Goal: Information Seeking & Learning: Learn about a topic

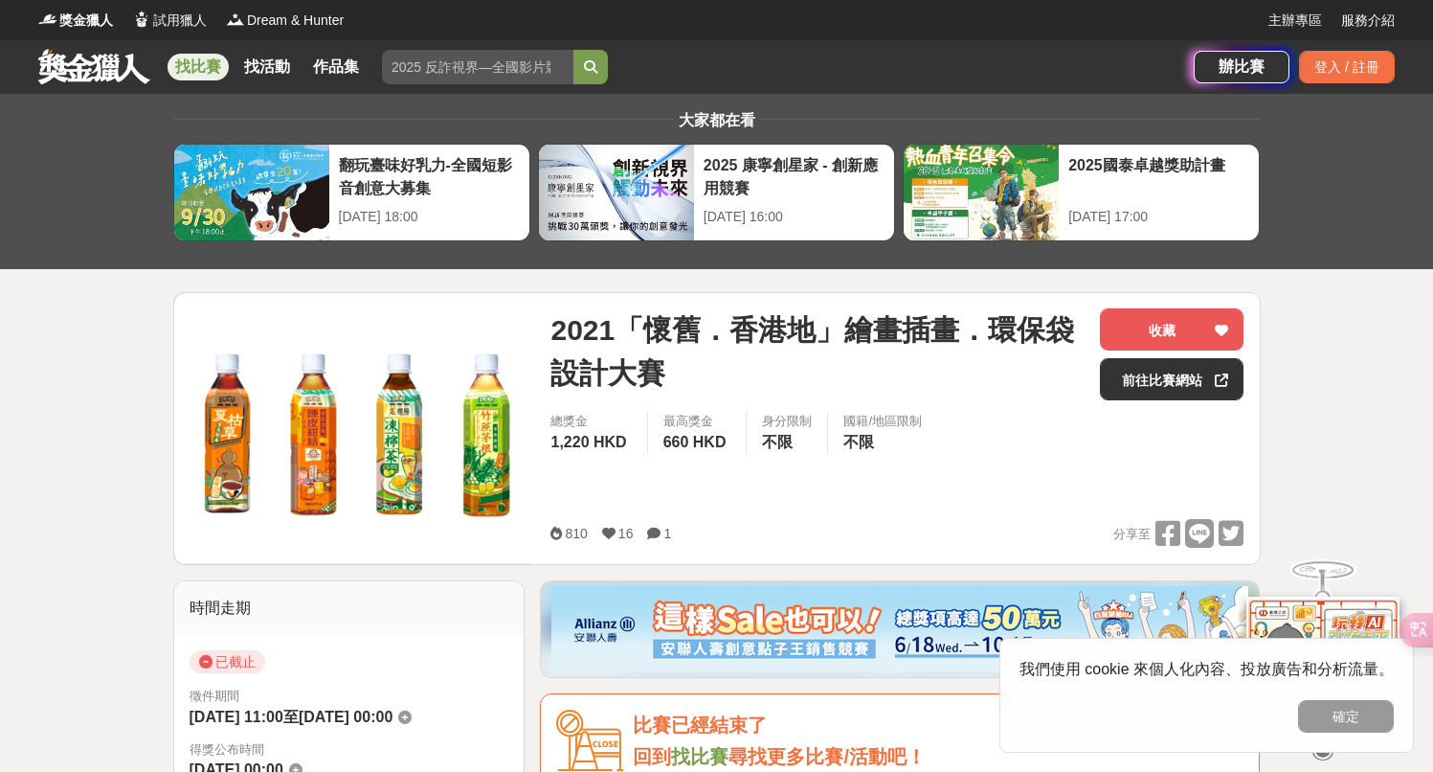
click at [186, 64] on link "找比賽" at bounding box center [198, 67] width 61 height 27
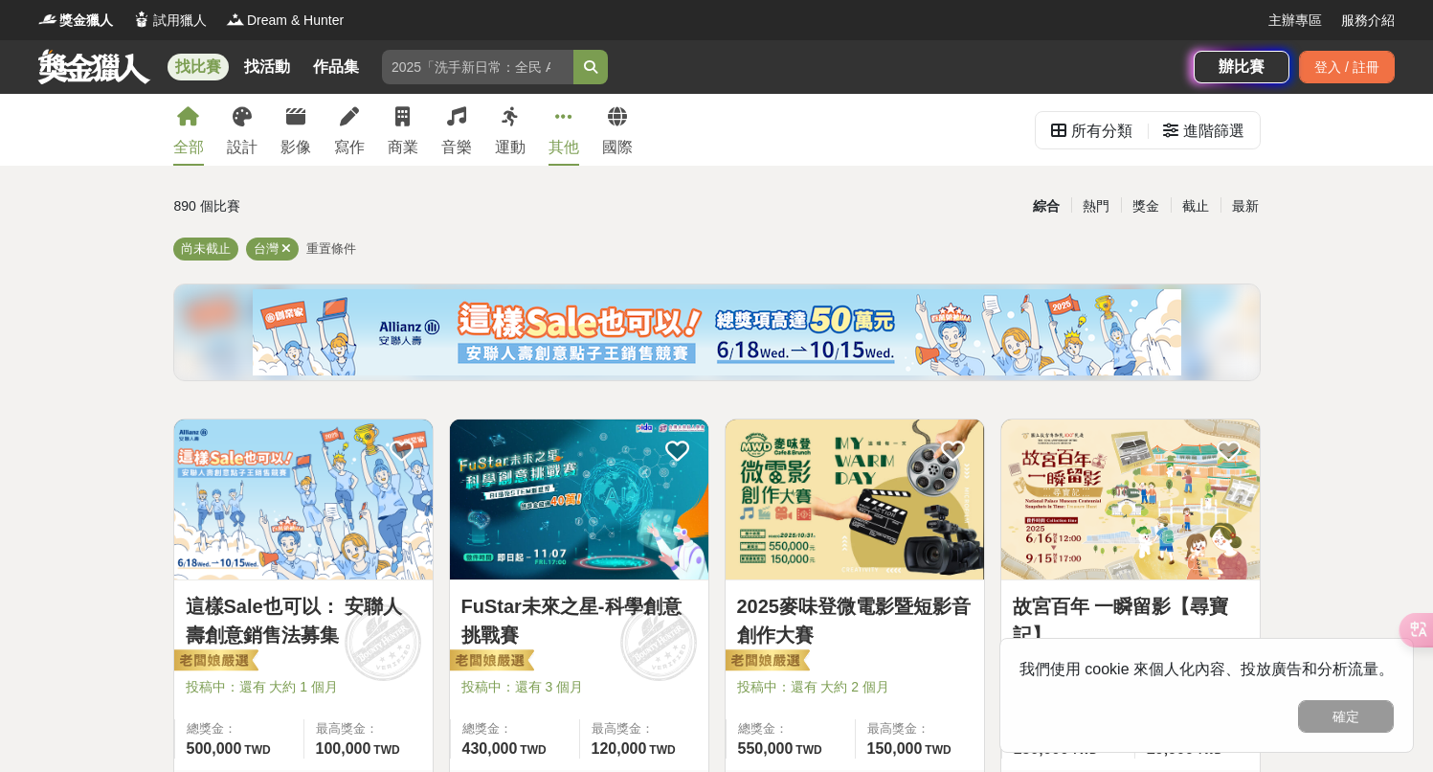
click at [561, 126] on link "其他" at bounding box center [564, 130] width 31 height 72
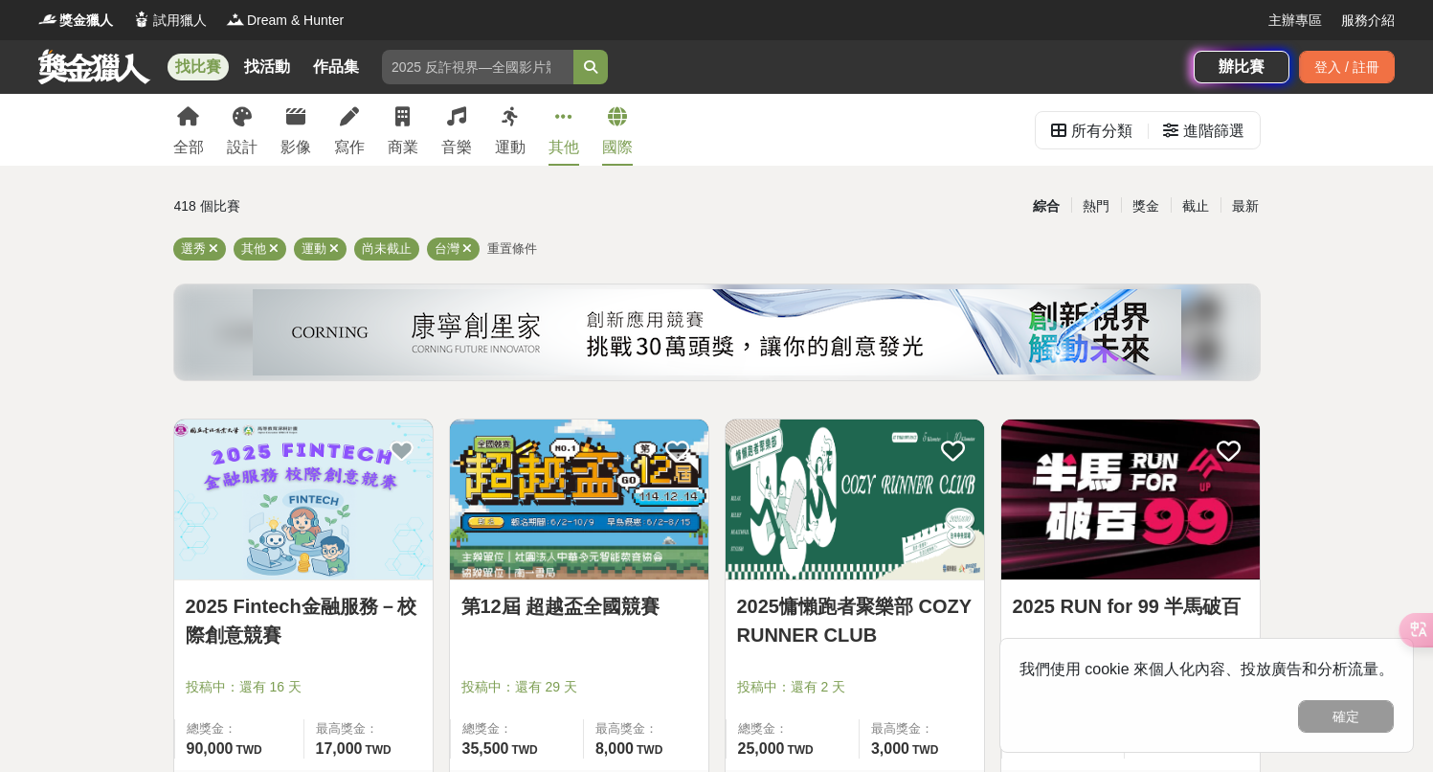
click at [610, 132] on link "國際" at bounding box center [617, 130] width 31 height 72
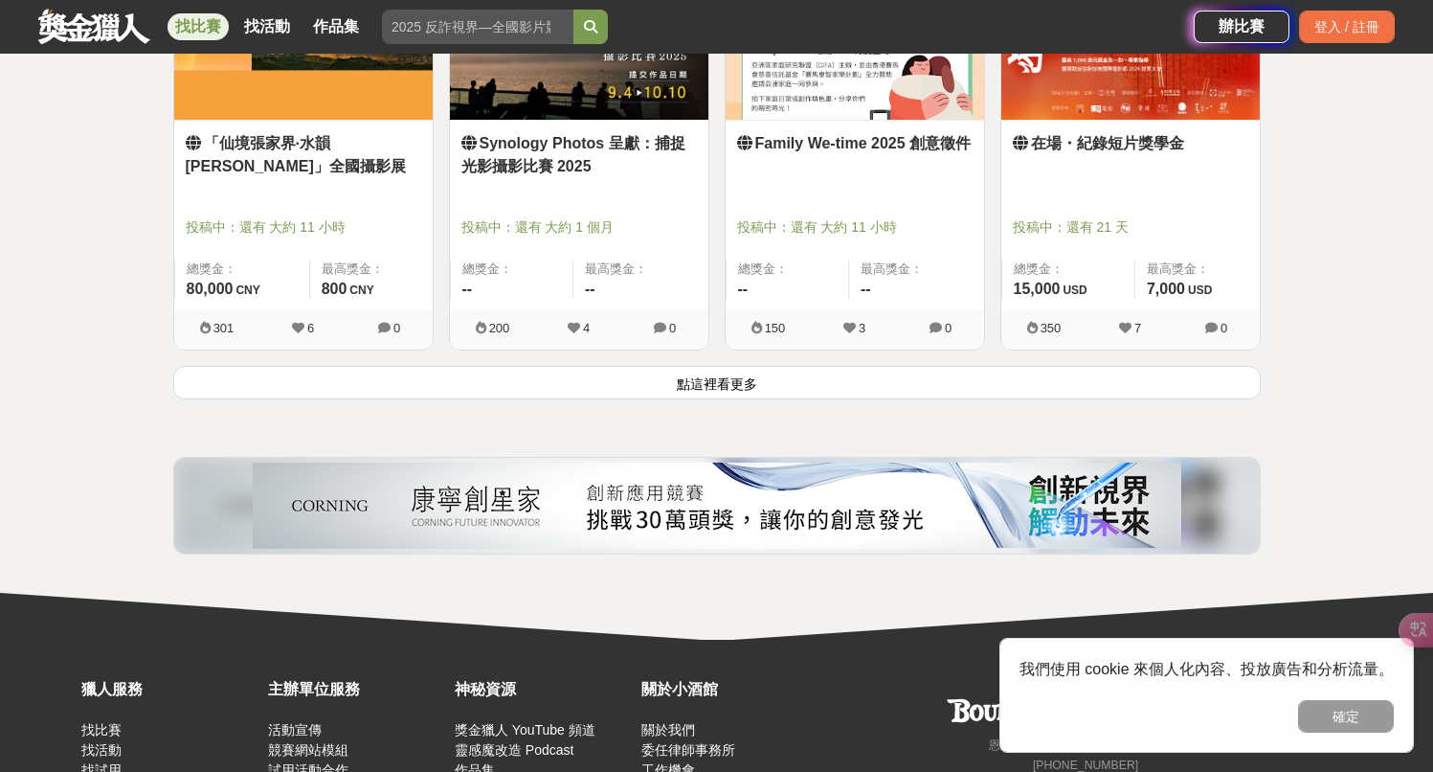
scroll to position [2485, 0]
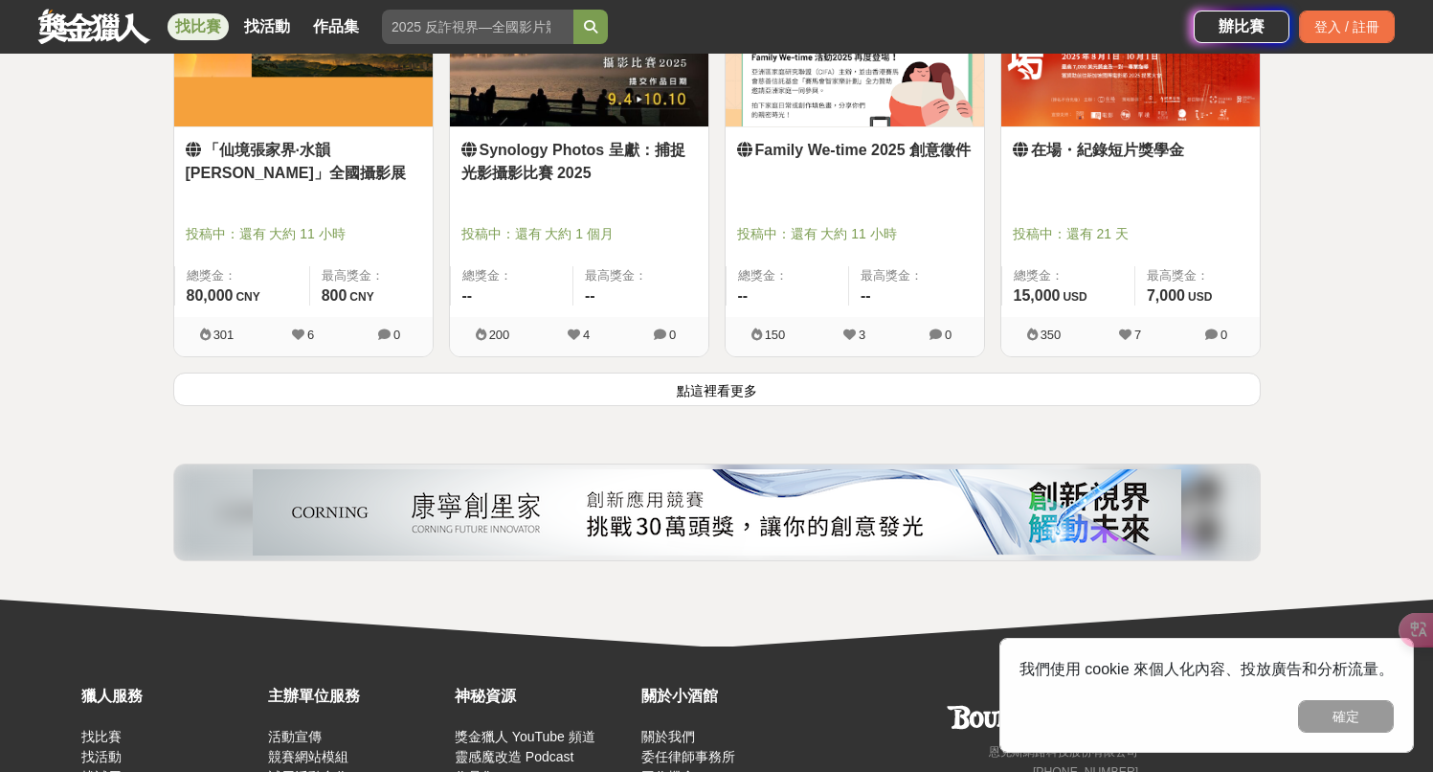
click at [927, 402] on button "點這裡看更多" at bounding box center [716, 389] width 1087 height 34
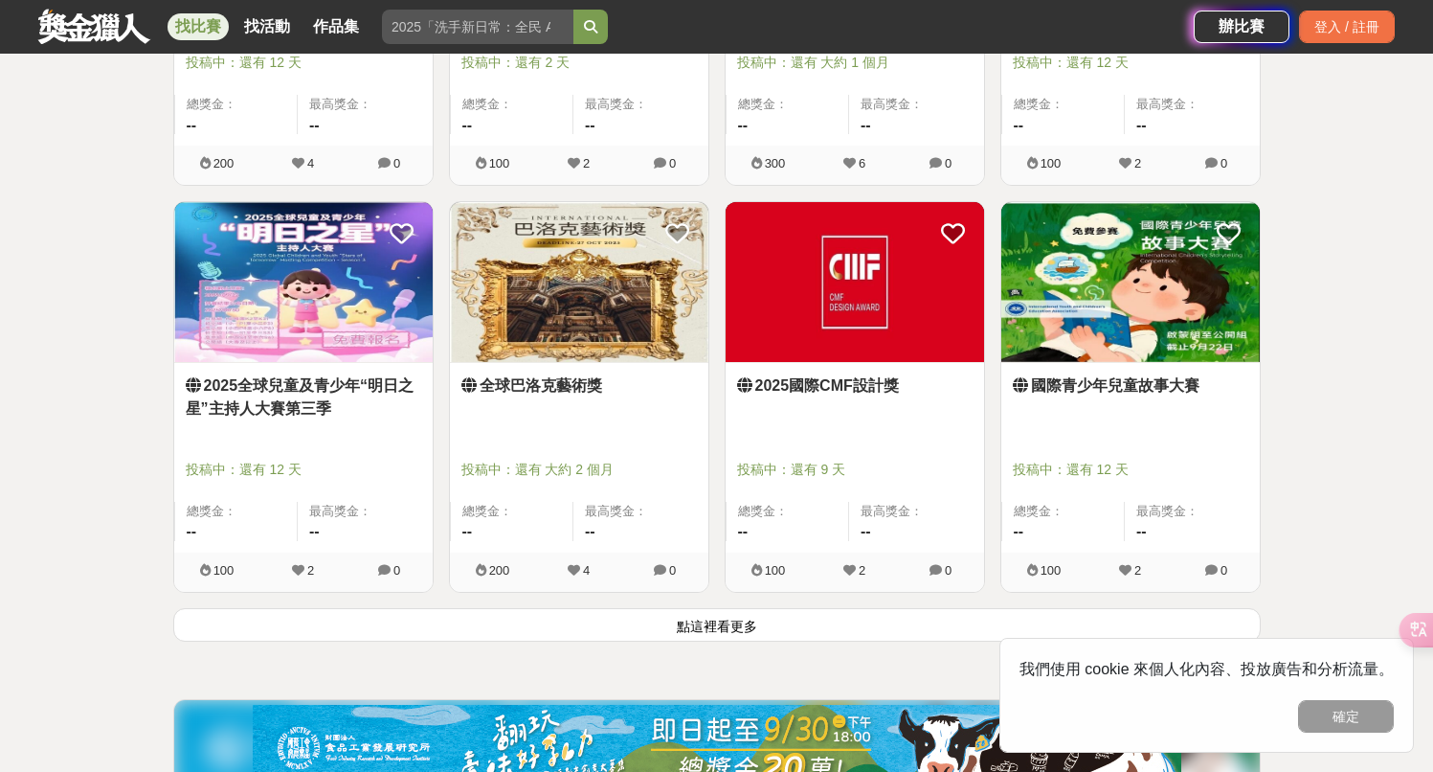
scroll to position [4698, 0]
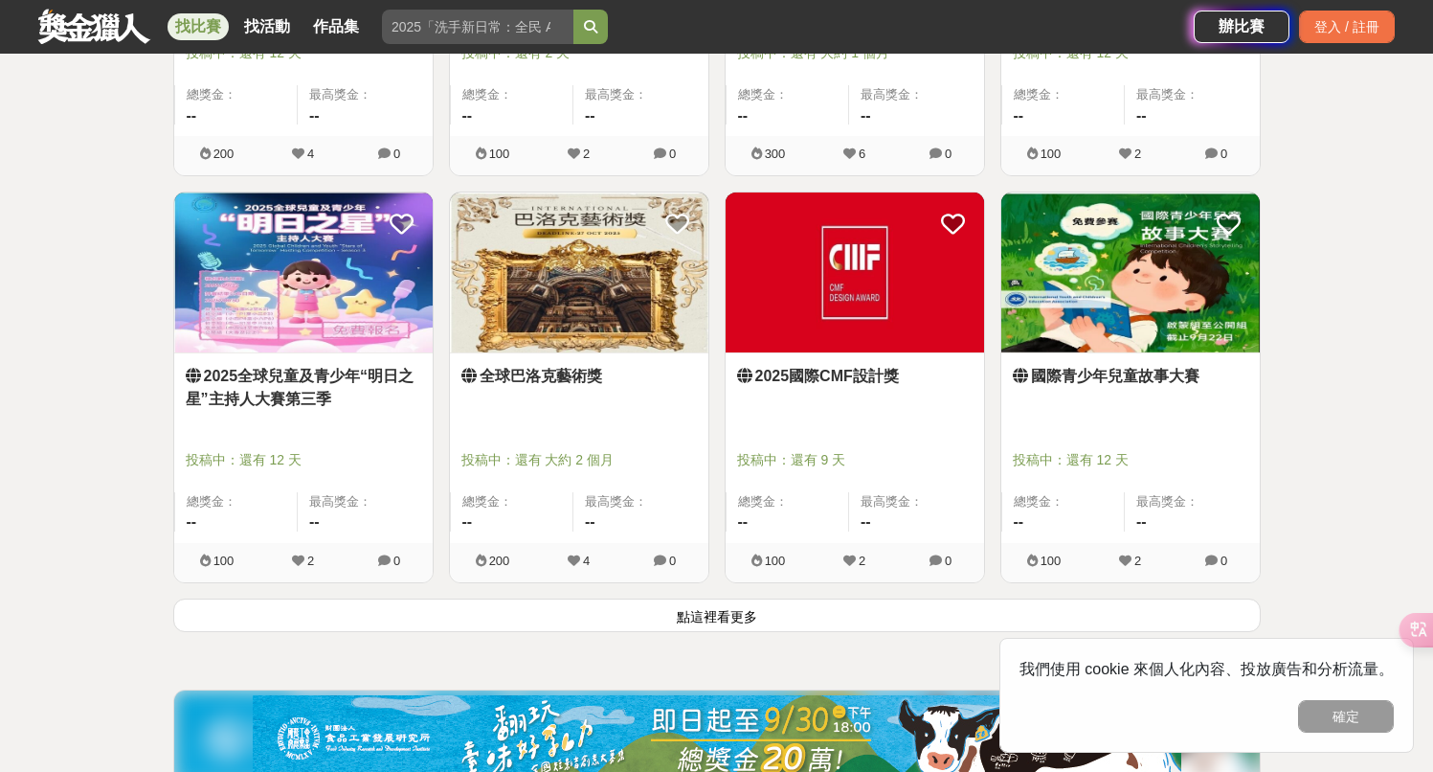
click at [846, 625] on button "點這裡看更多" at bounding box center [716, 615] width 1087 height 34
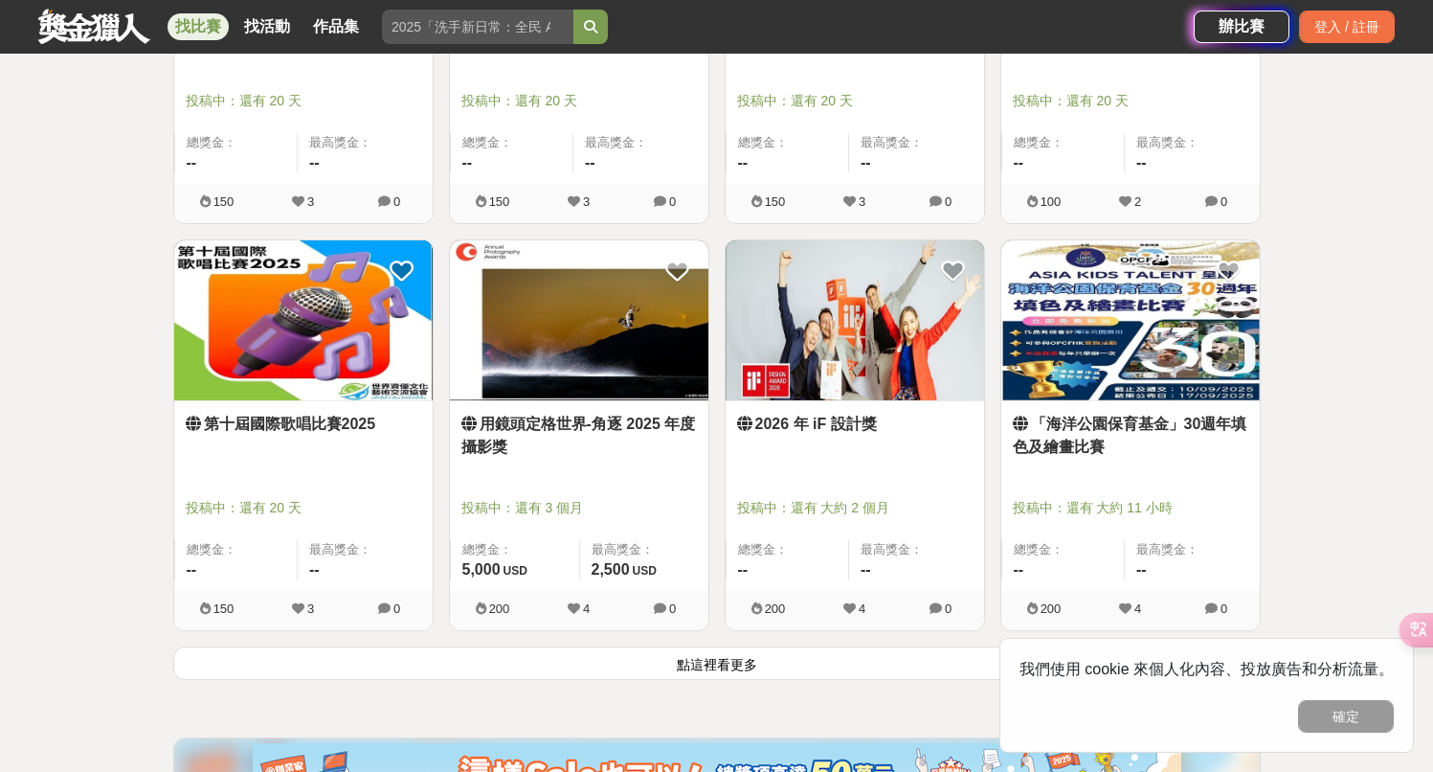
scroll to position [7094, 0]
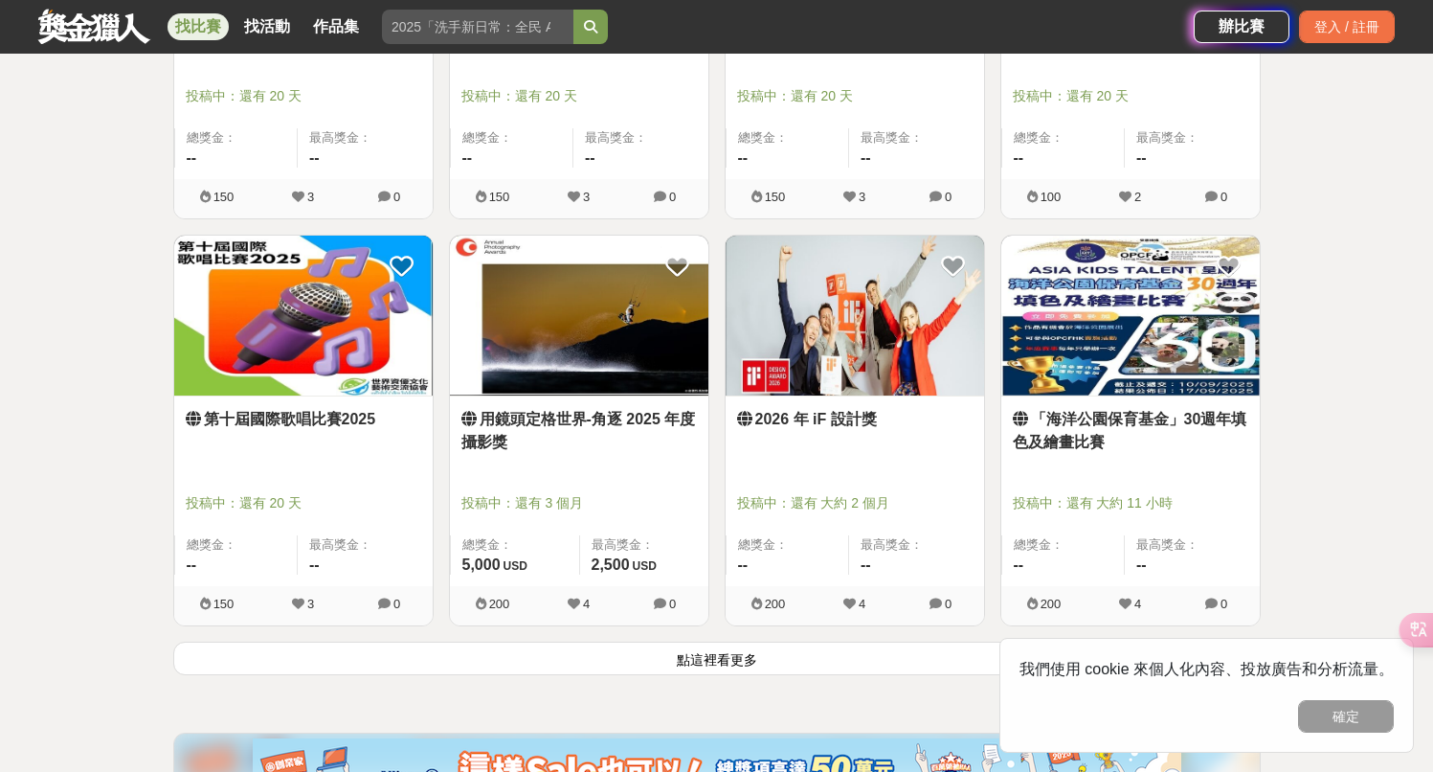
click at [807, 666] on button "點這裡看更多" at bounding box center [716, 658] width 1087 height 34
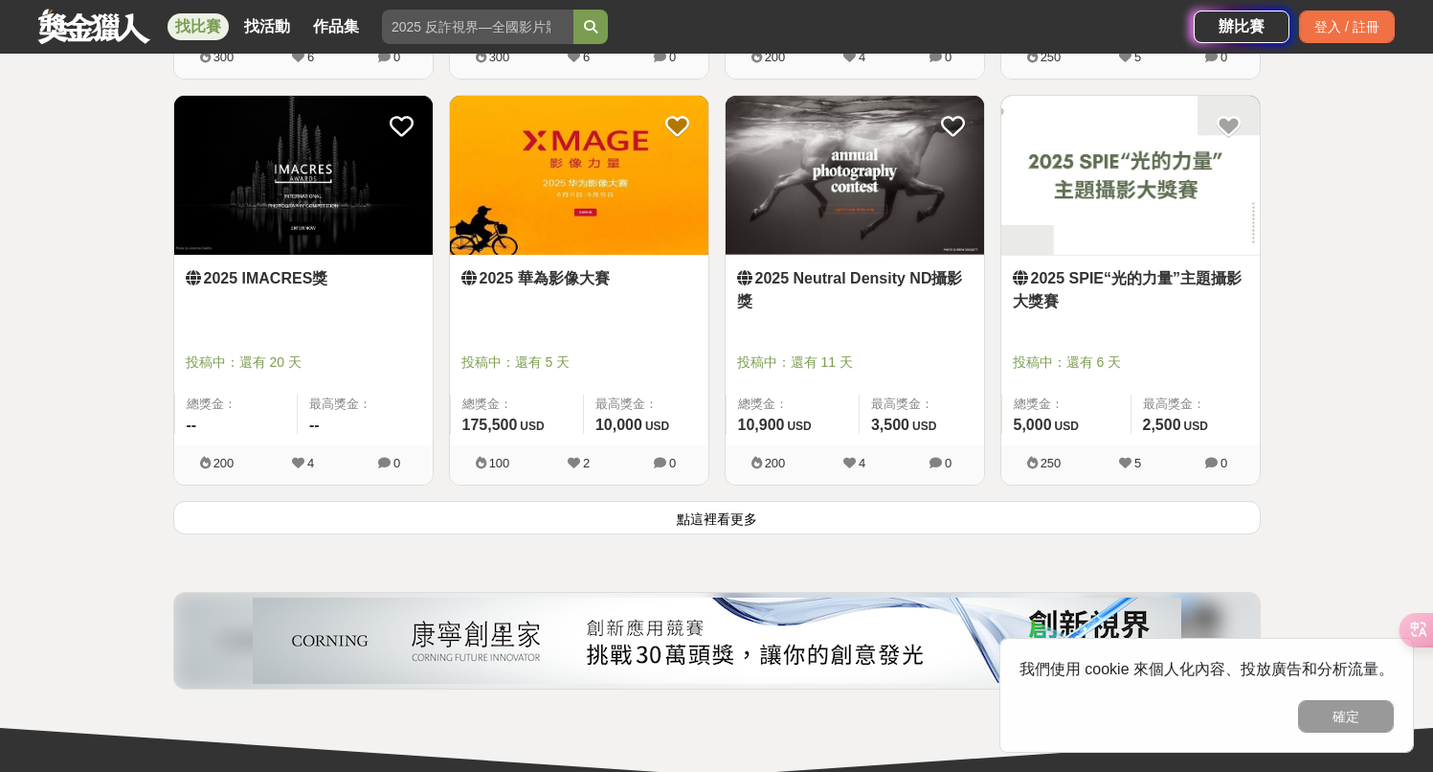
scroll to position [9684, 0]
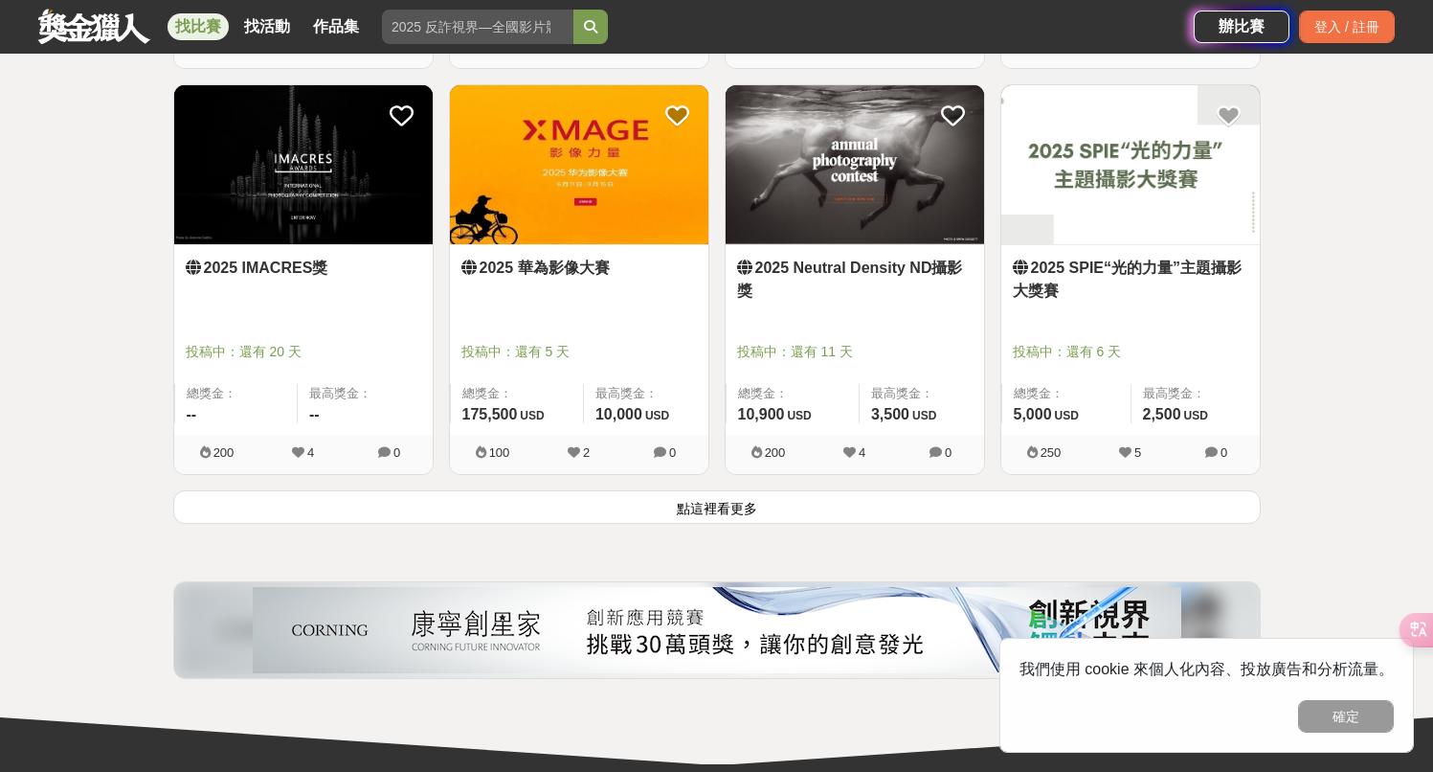
click at [801, 511] on button "點這裡看更多" at bounding box center [716, 507] width 1087 height 34
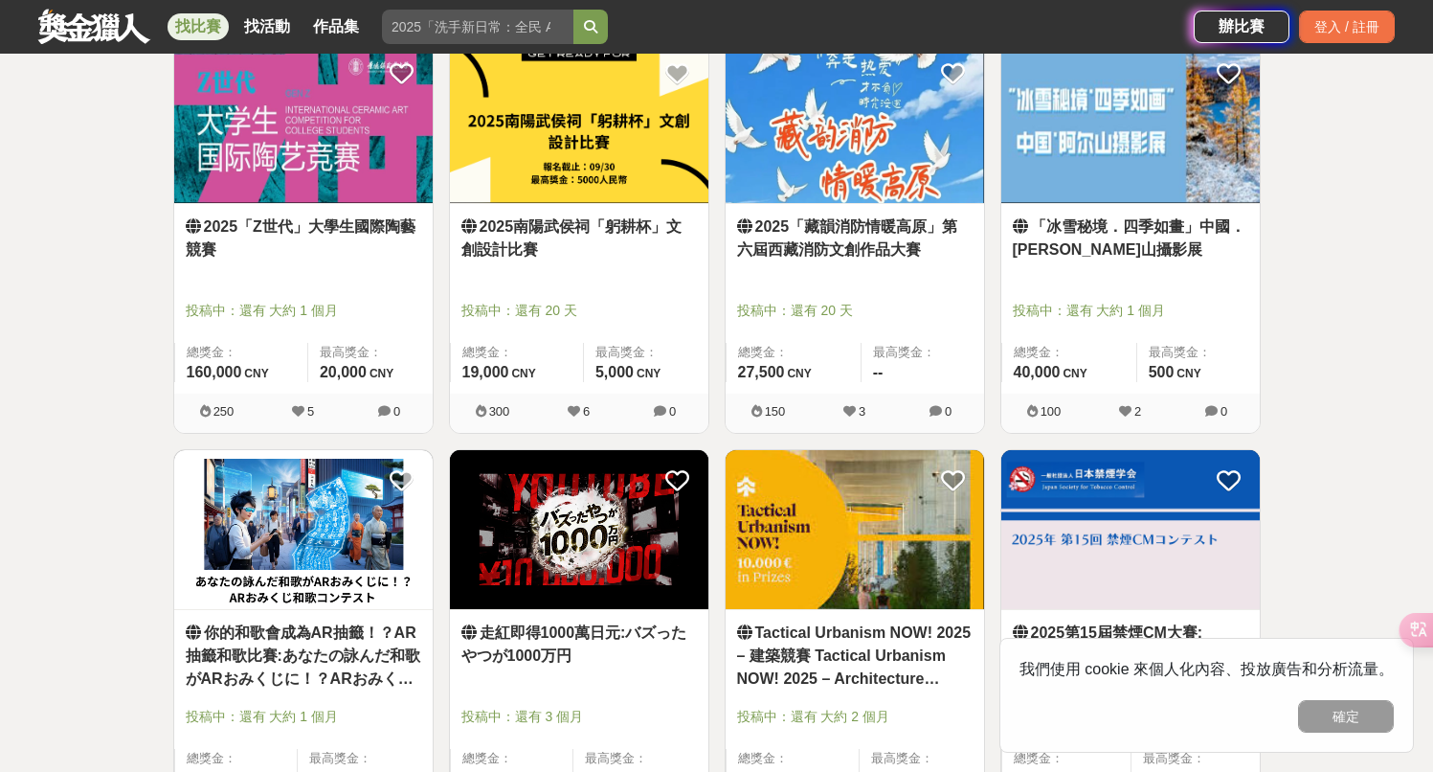
scroll to position [12133, 0]
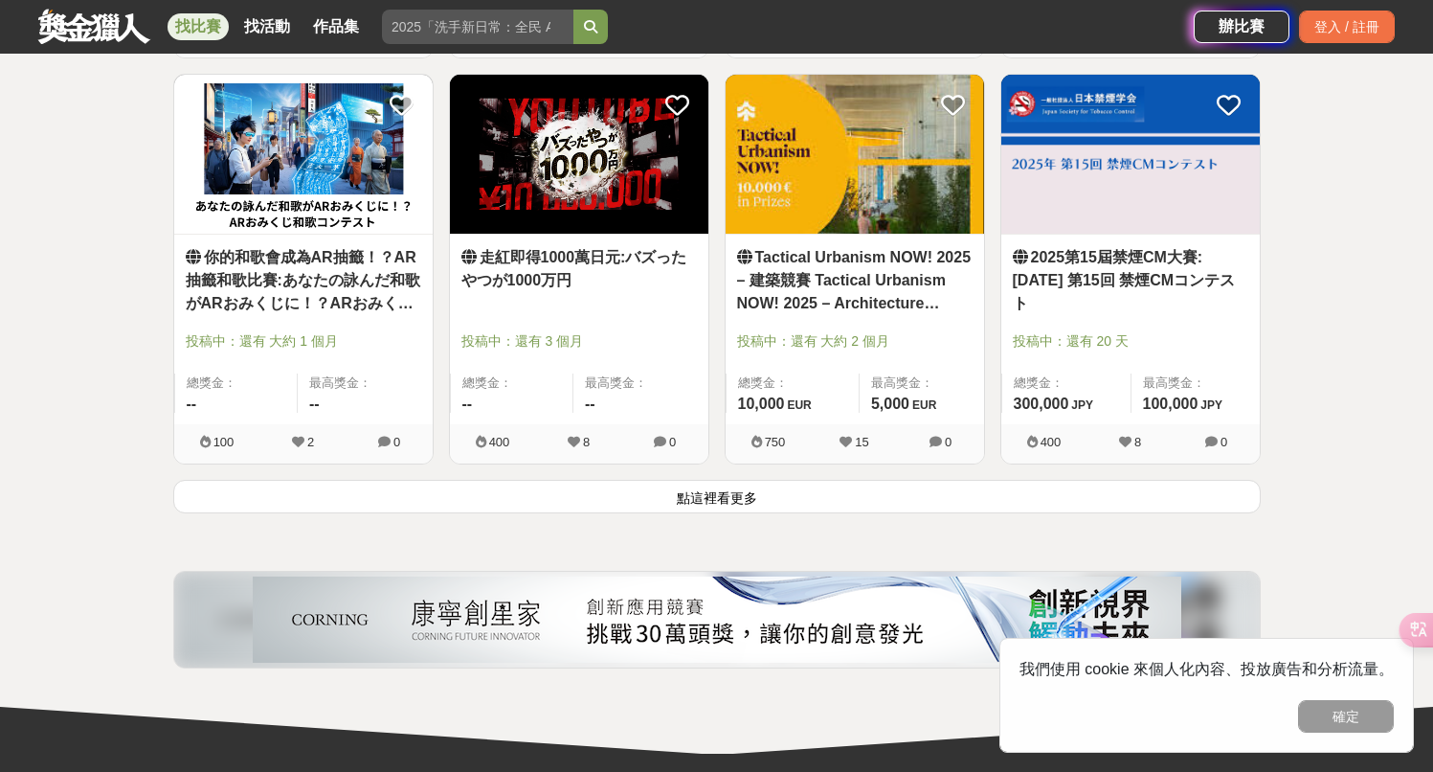
click at [797, 501] on button "點這裡看更多" at bounding box center [716, 497] width 1087 height 34
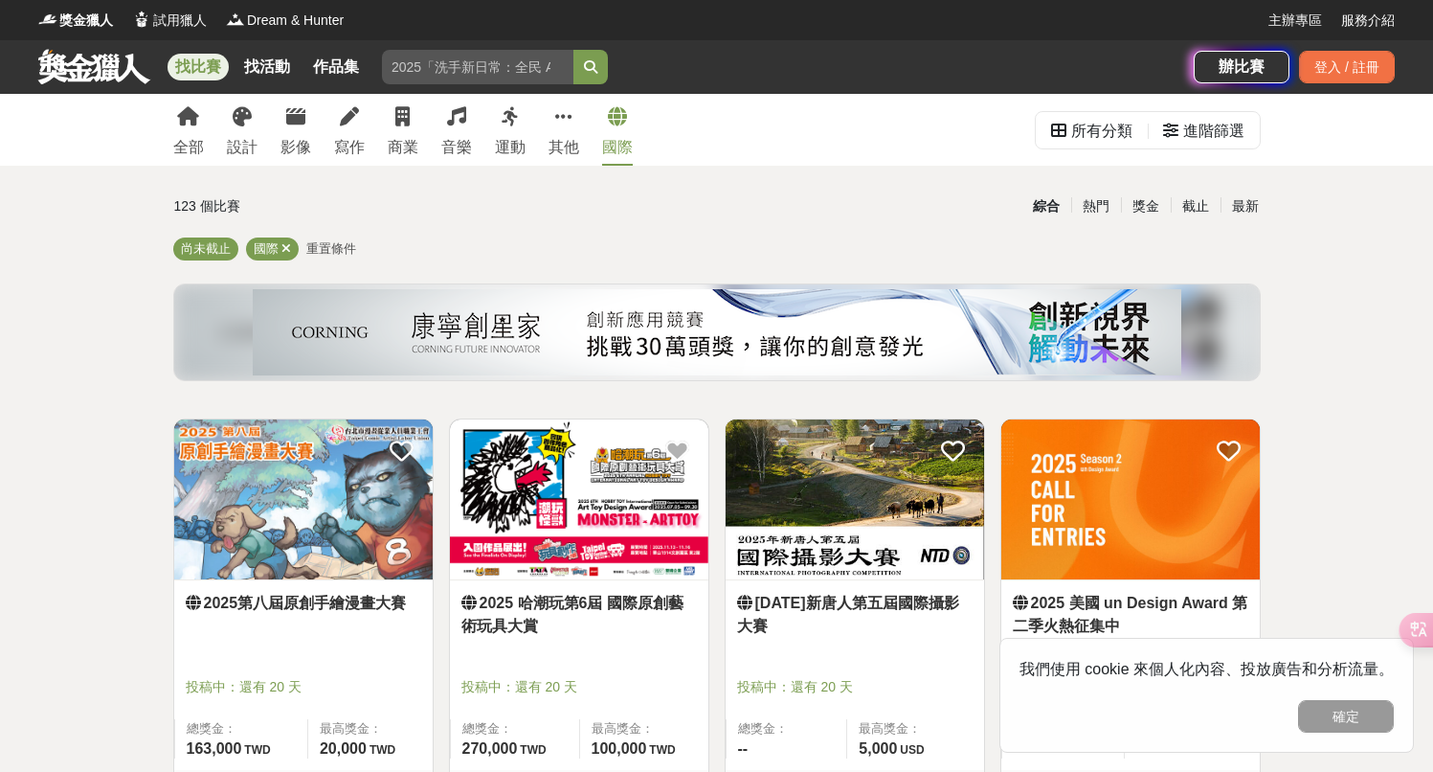
click at [544, 514] on img at bounding box center [579, 499] width 258 height 160
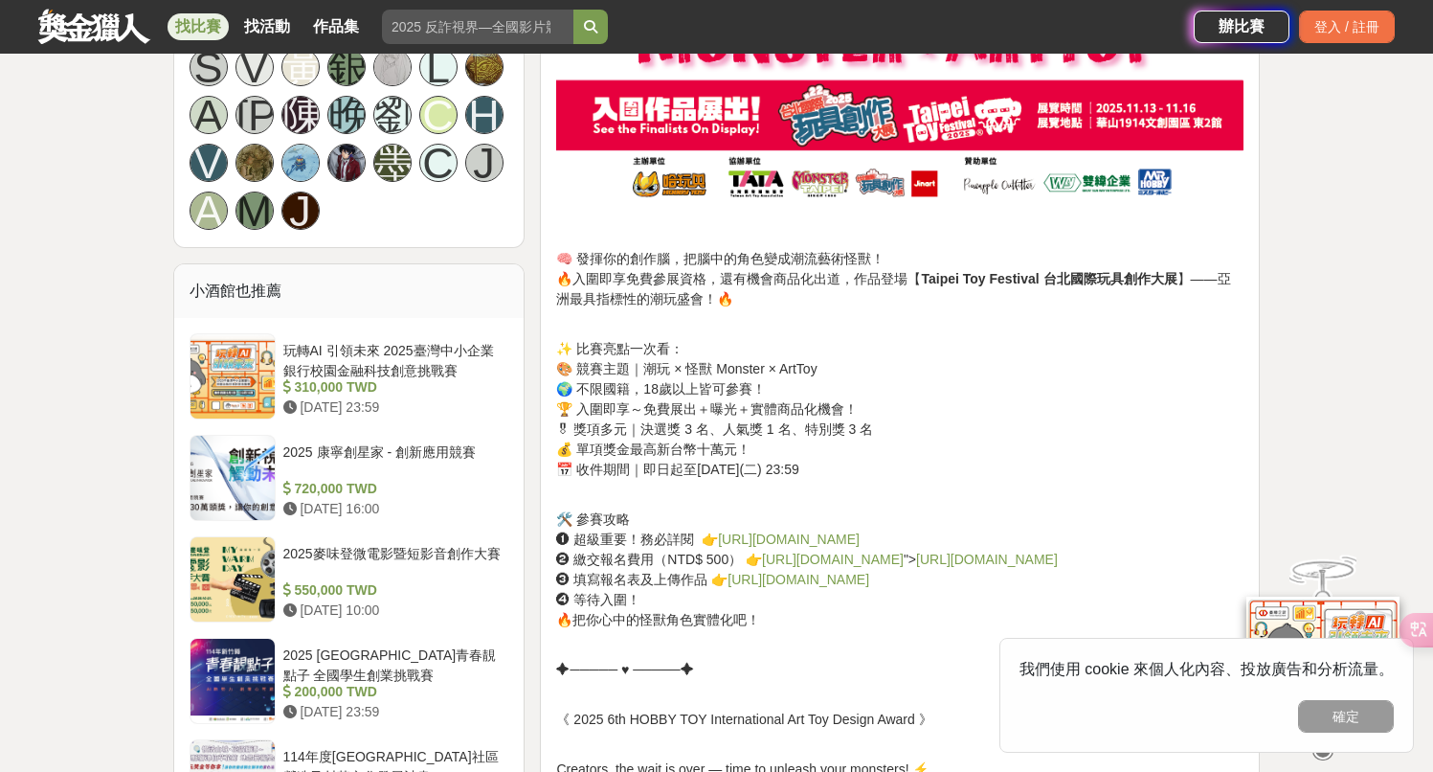
scroll to position [1470, 0]
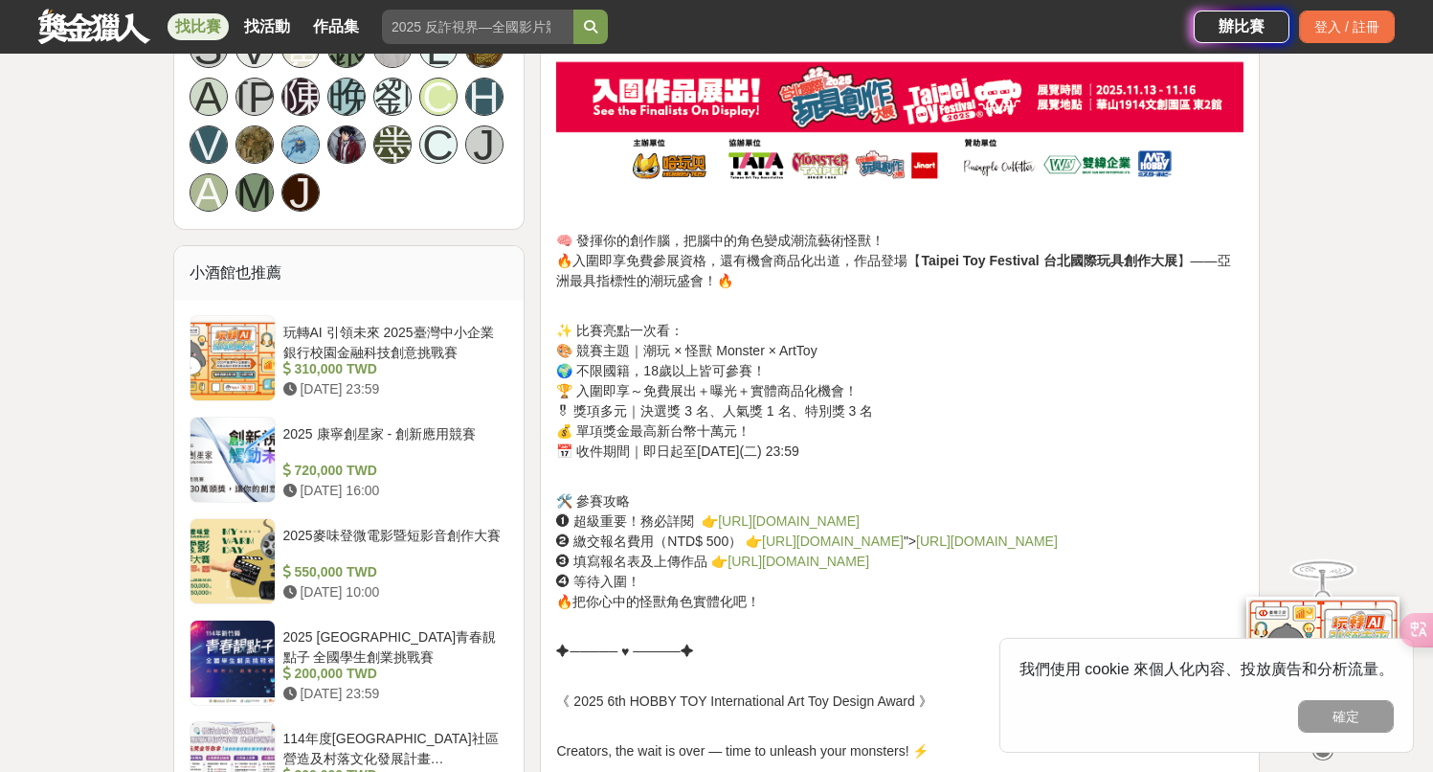
click at [794, 514] on link "https://lihi.cc/ImcLa" at bounding box center [789, 520] width 142 height 15
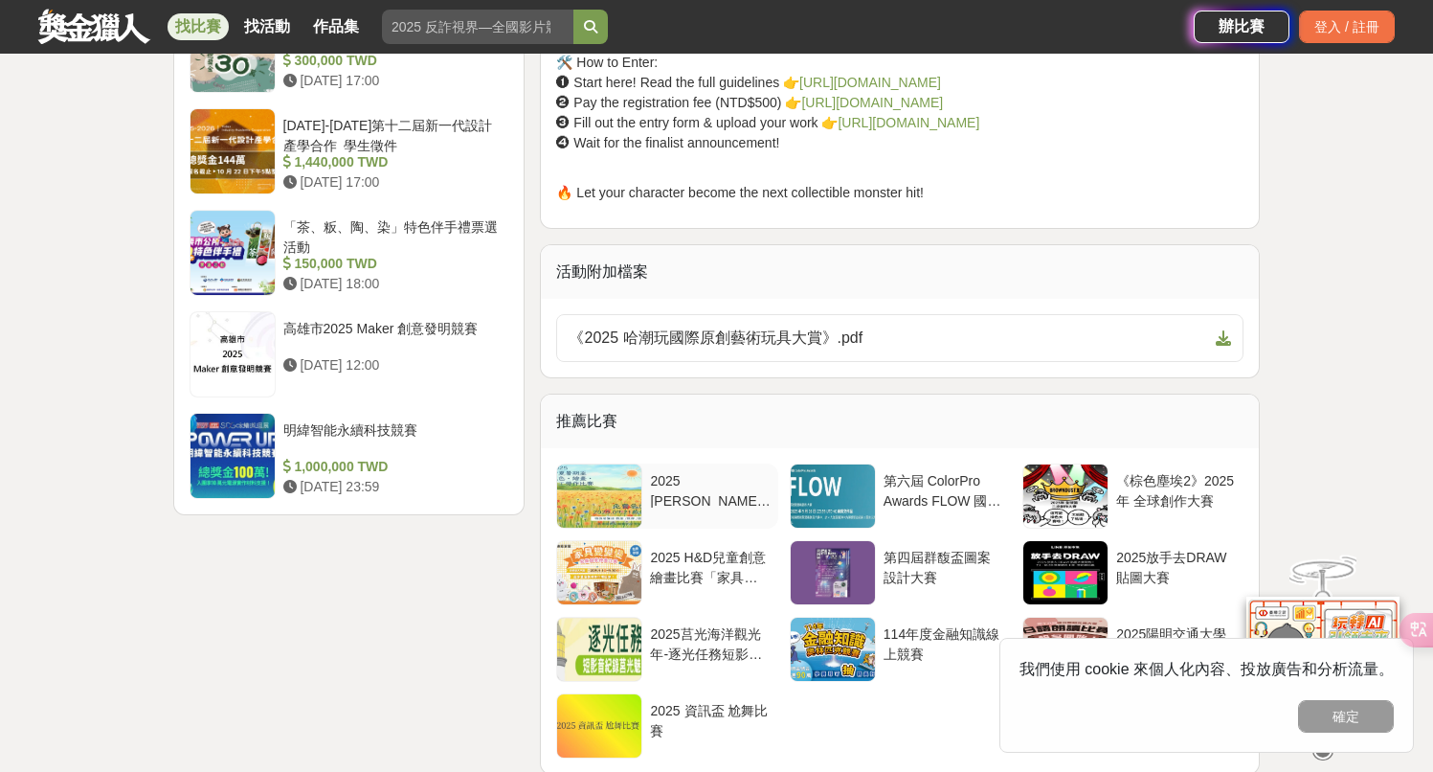
scroll to position [2504, 0]
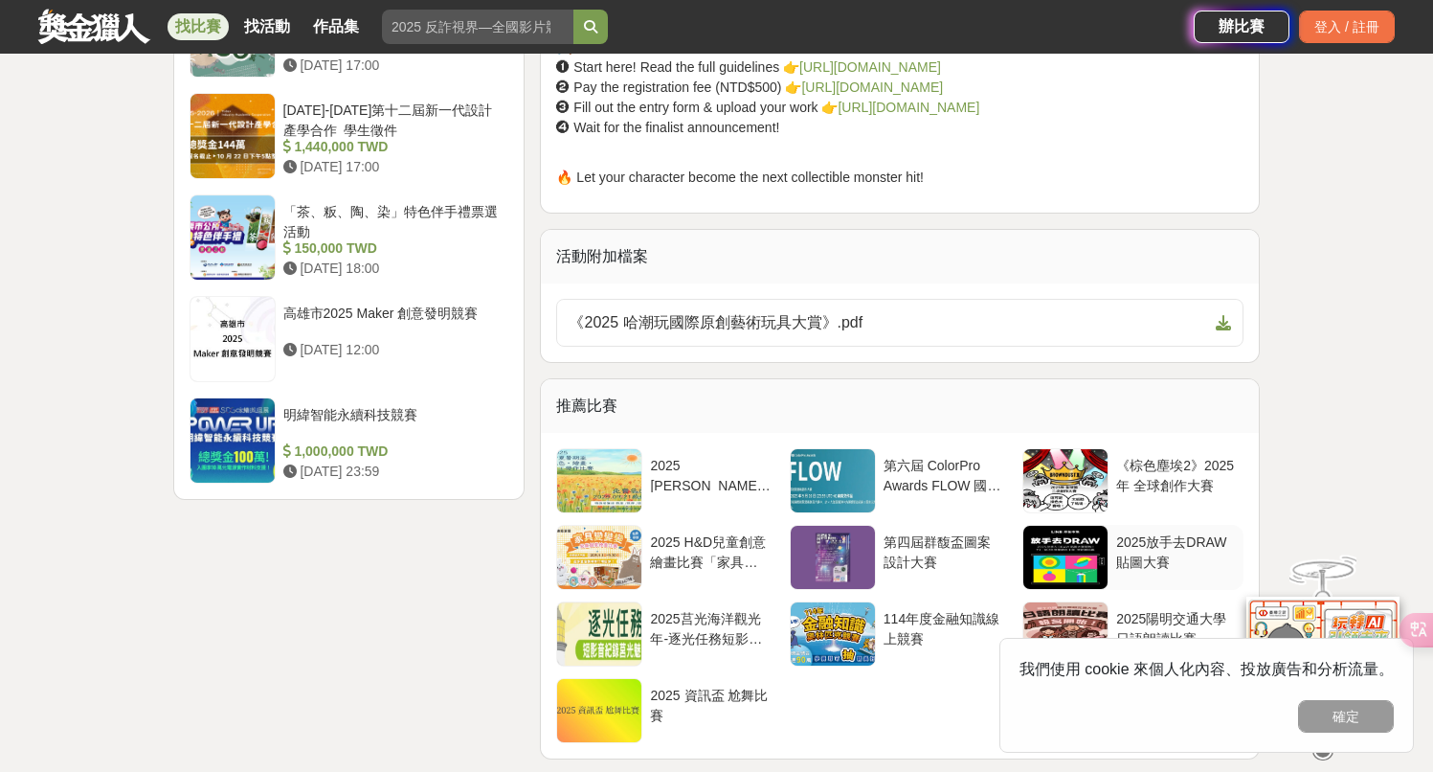
click at [1092, 572] on div at bounding box center [1065, 557] width 84 height 63
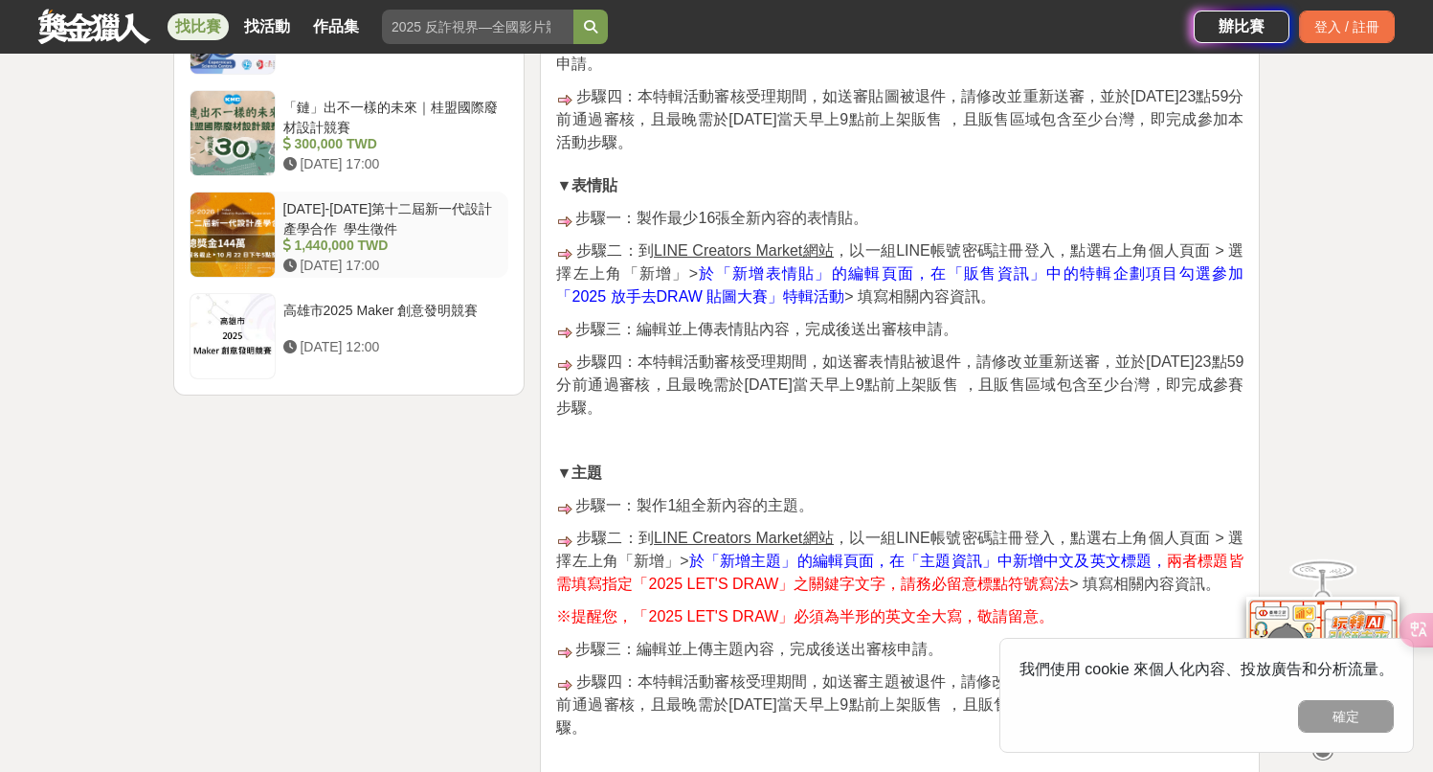
scroll to position [2517, 0]
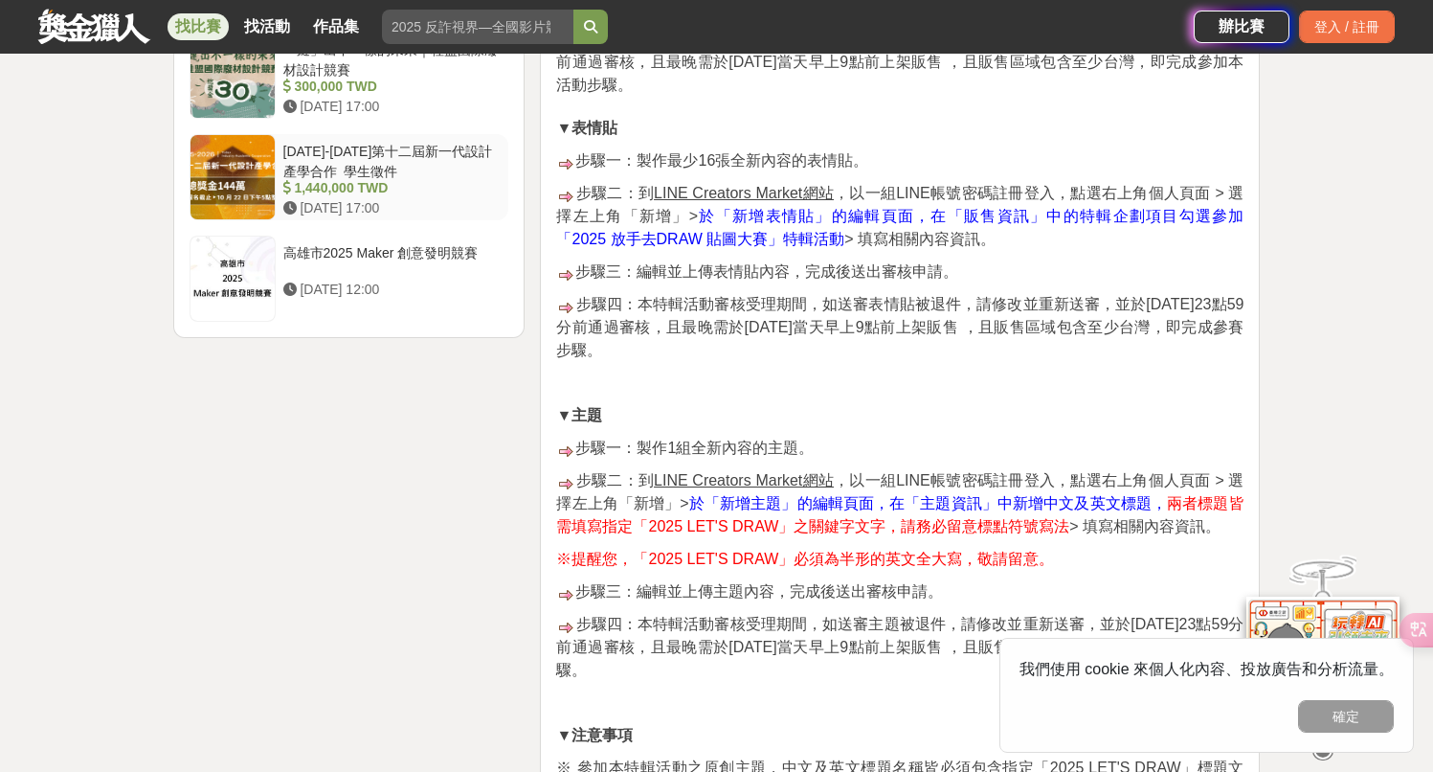
click at [244, 180] on div at bounding box center [232, 177] width 84 height 84
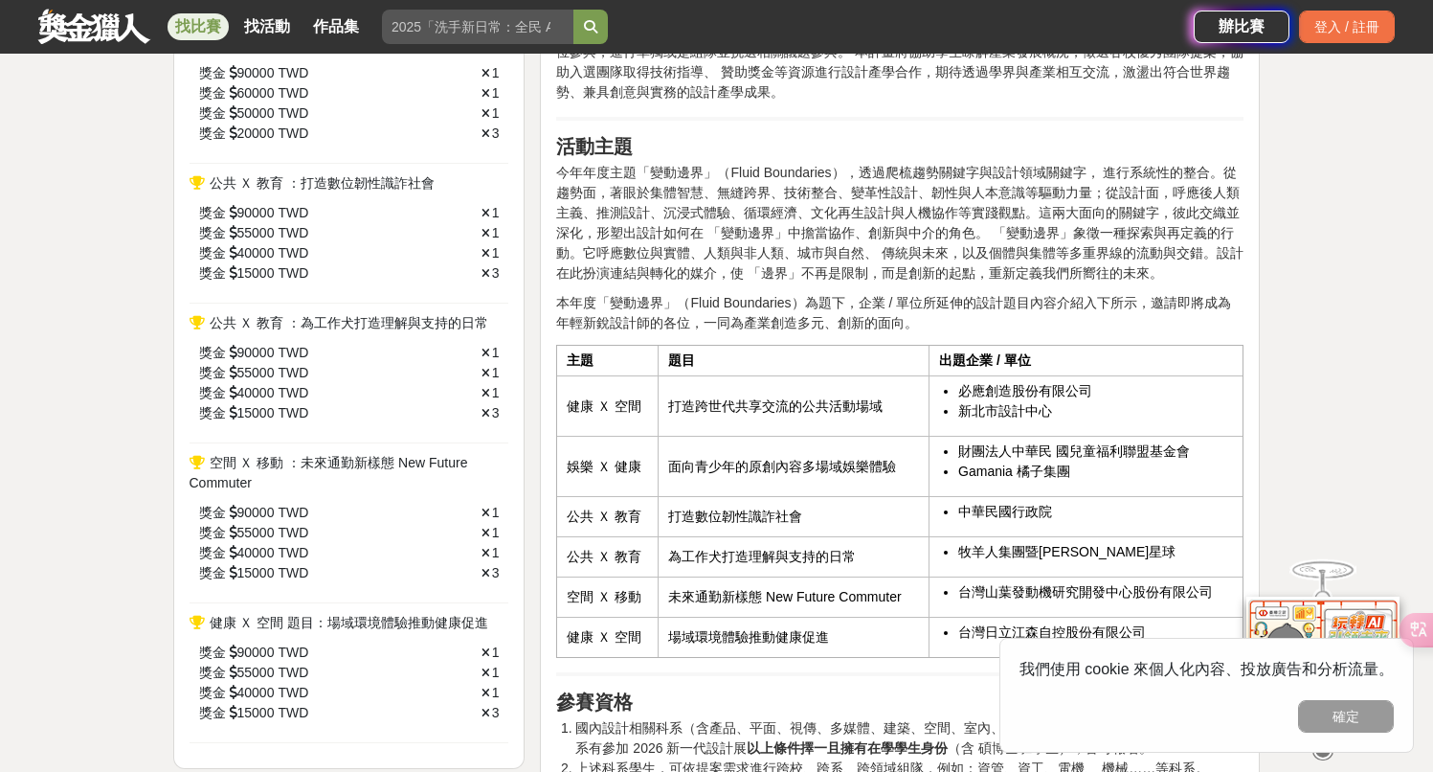
scroll to position [1155, 0]
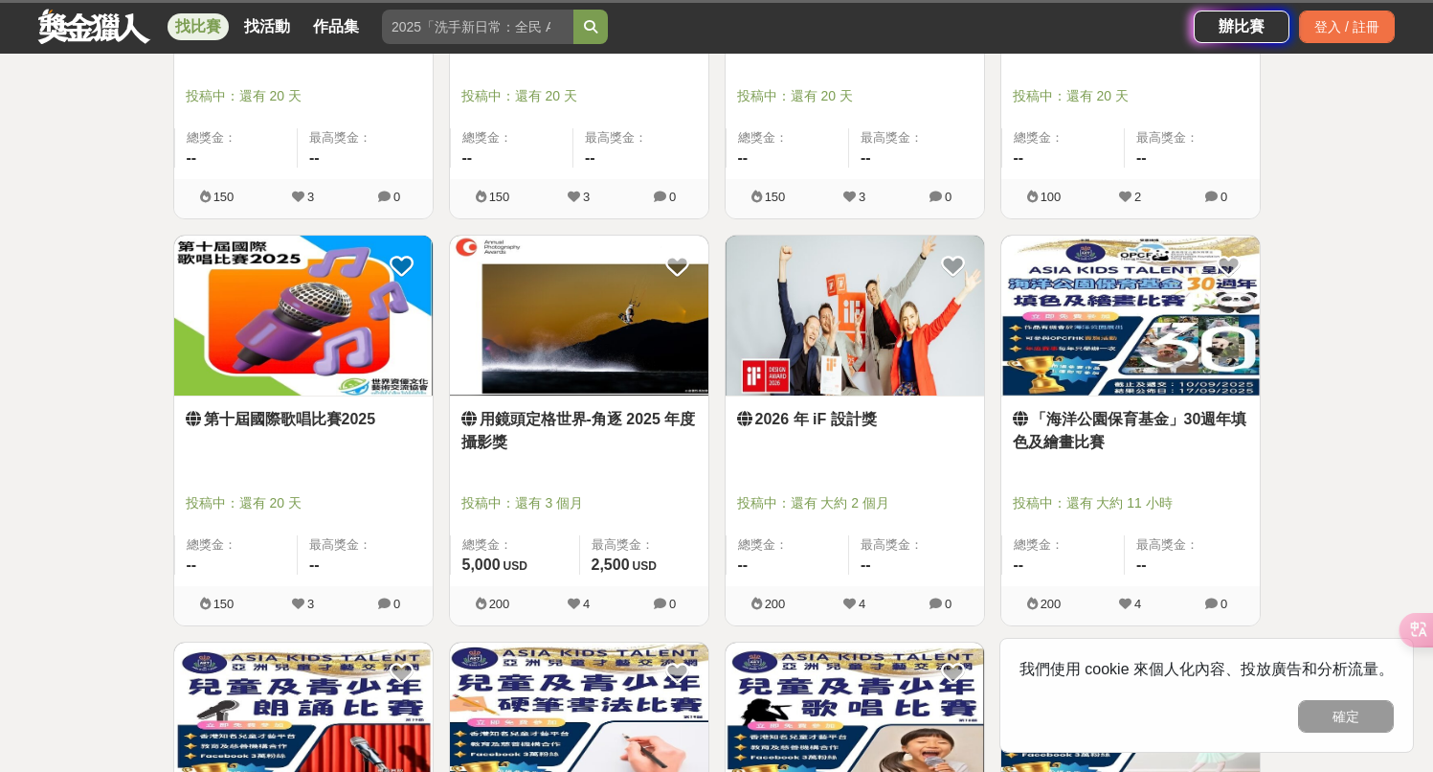
scroll to position [227, 0]
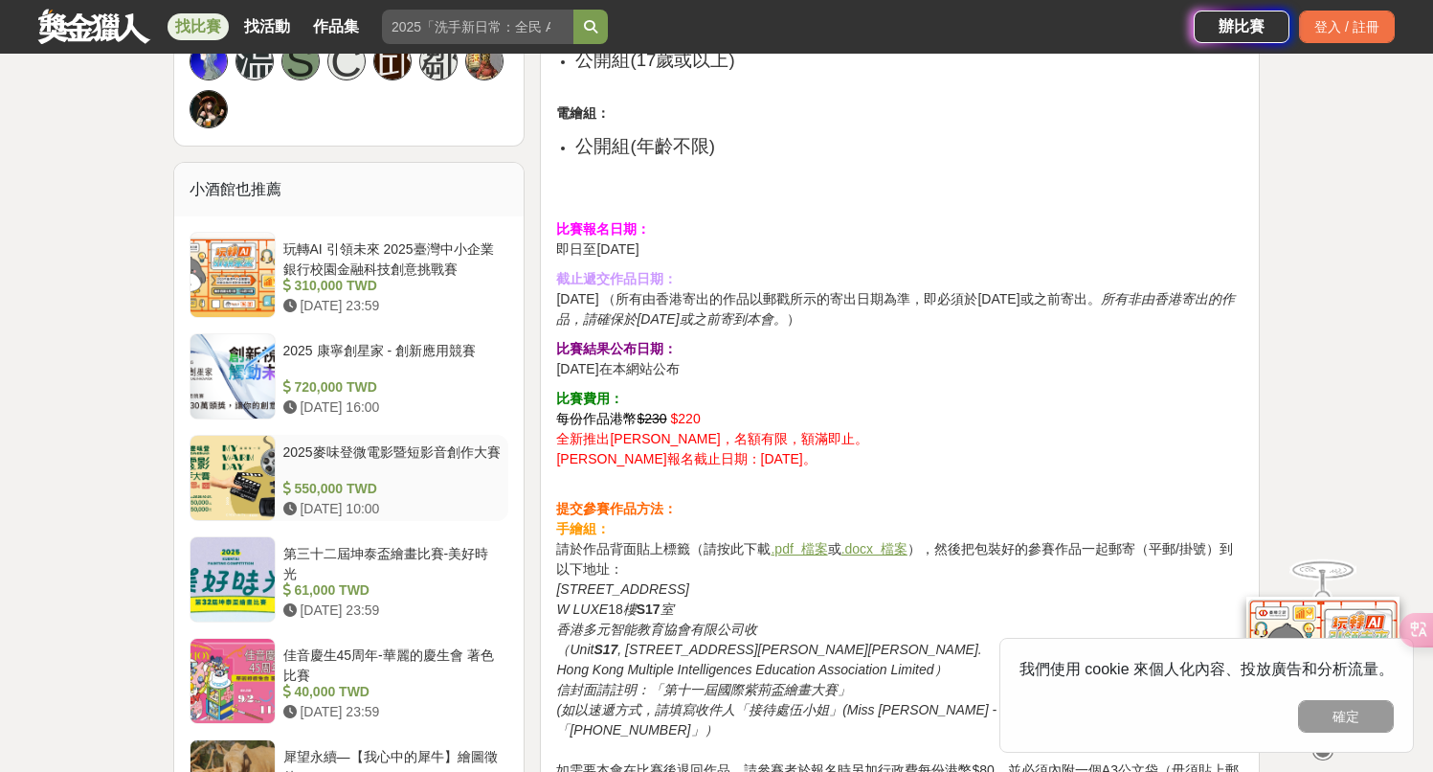
scroll to position [1246, 0]
